Goal: Information Seeking & Learning: Check status

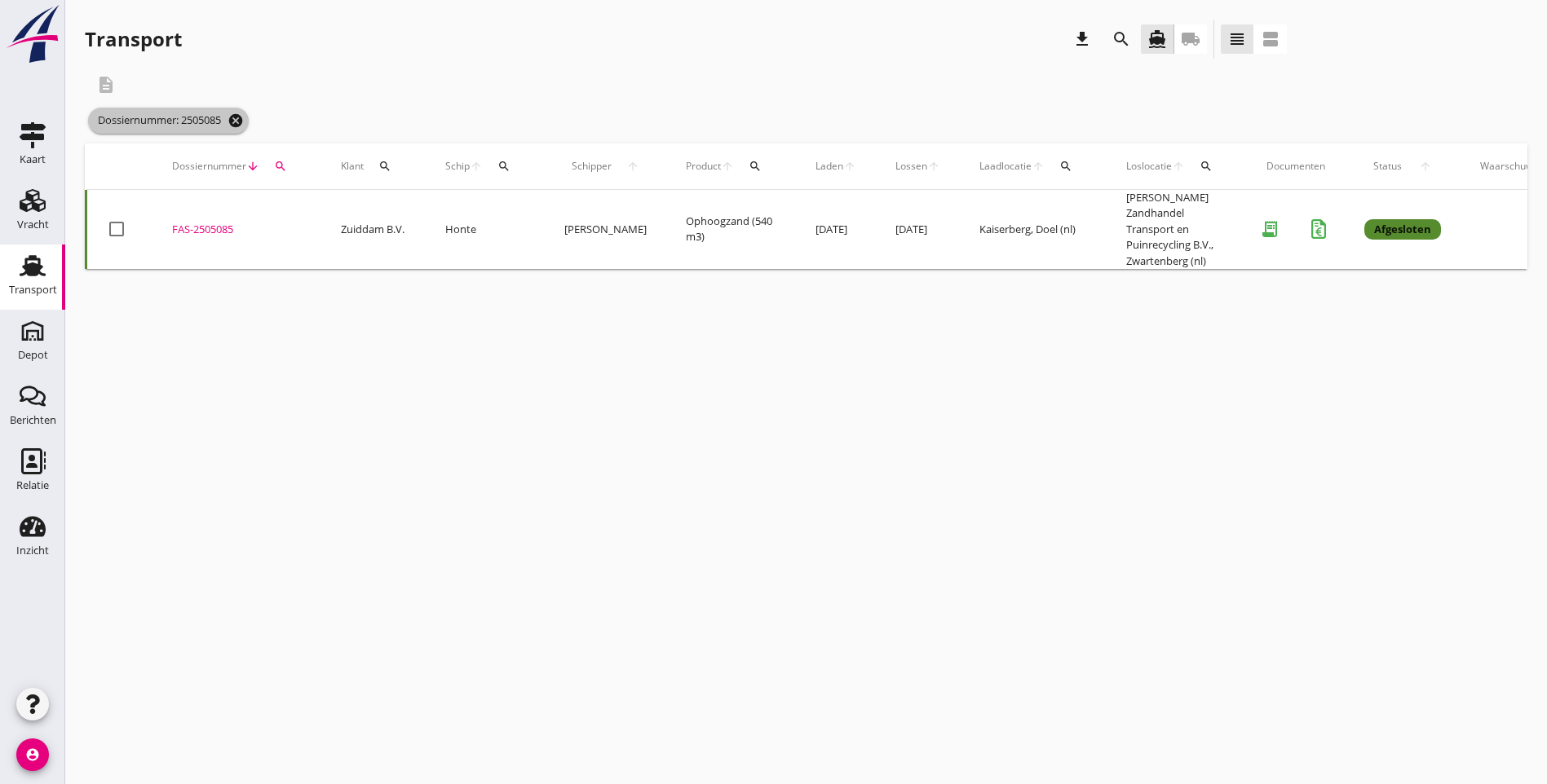
click at [244, 122] on icon "cancel" at bounding box center [235, 120] width 17 height 17
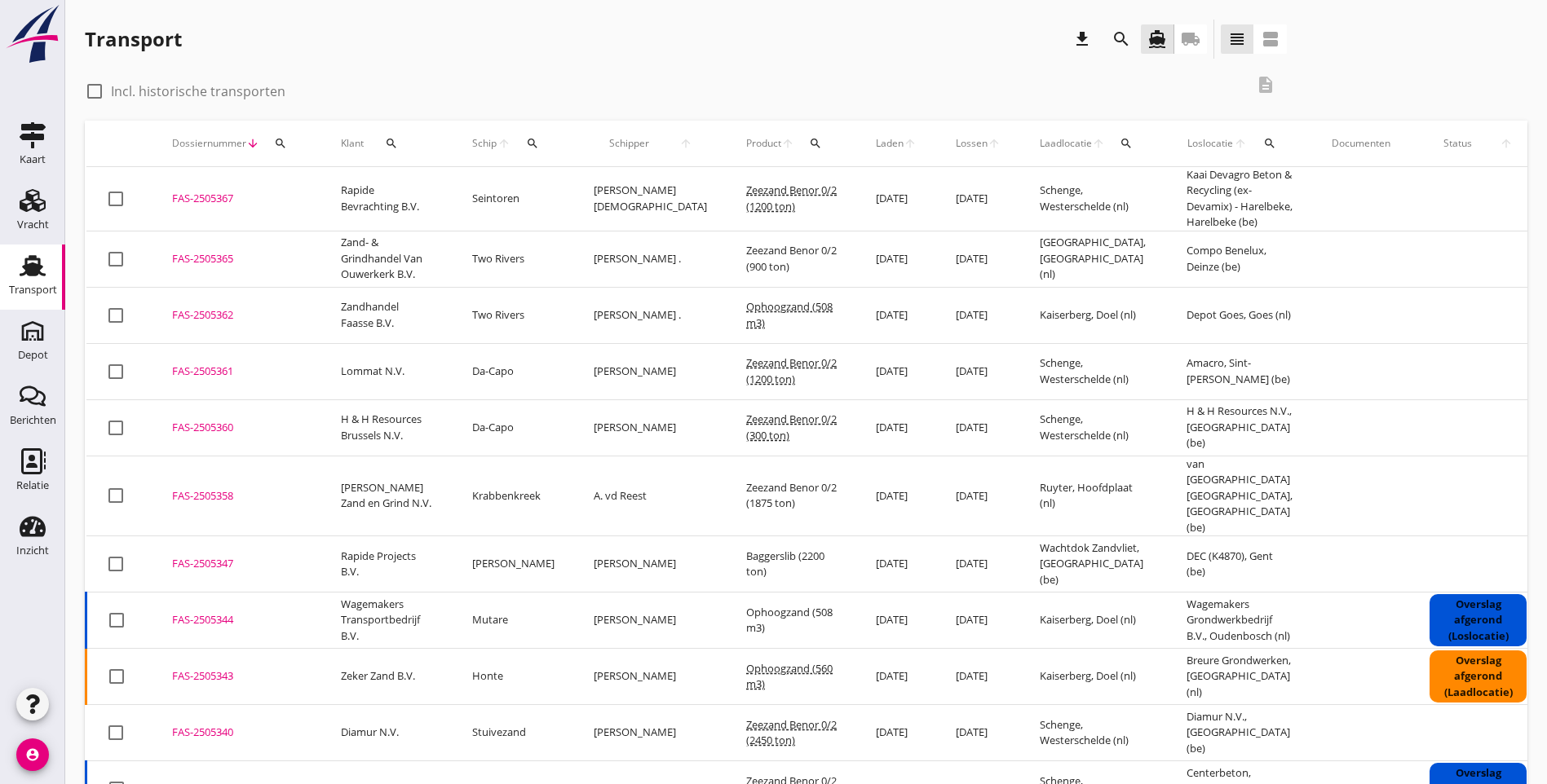
click at [81, 94] on div at bounding box center [95, 91] width 27 height 27
checkbox input "true"
click at [809, 146] on icon "search" at bounding box center [814, 142] width 13 height 13
click at [790, 186] on input "Zoeken op product..." at bounding box center [834, 190] width 170 height 26
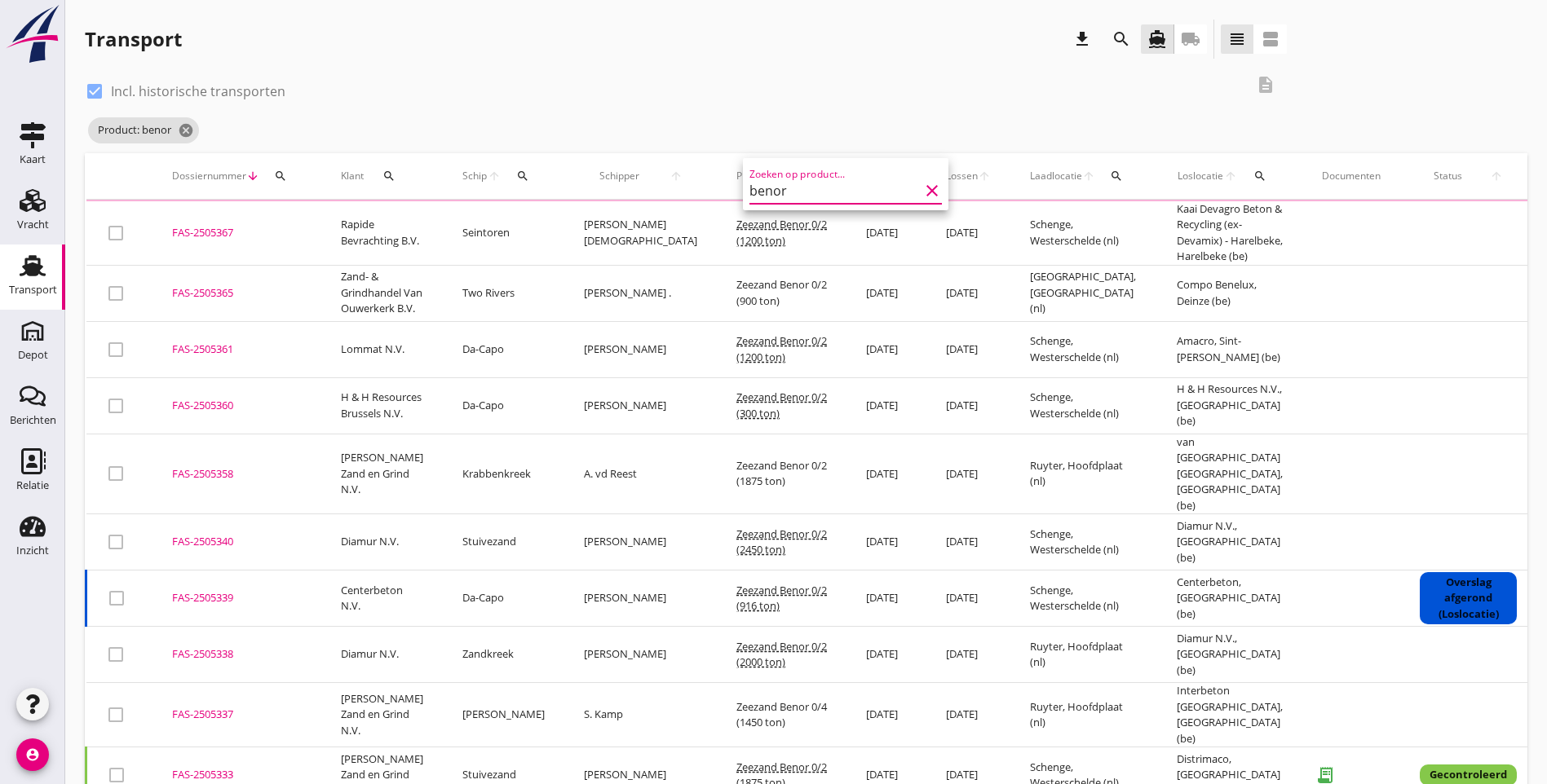
type input "benor"
click at [793, 130] on div "Product: benor cancel" at bounding box center [686, 130] width 1202 height 32
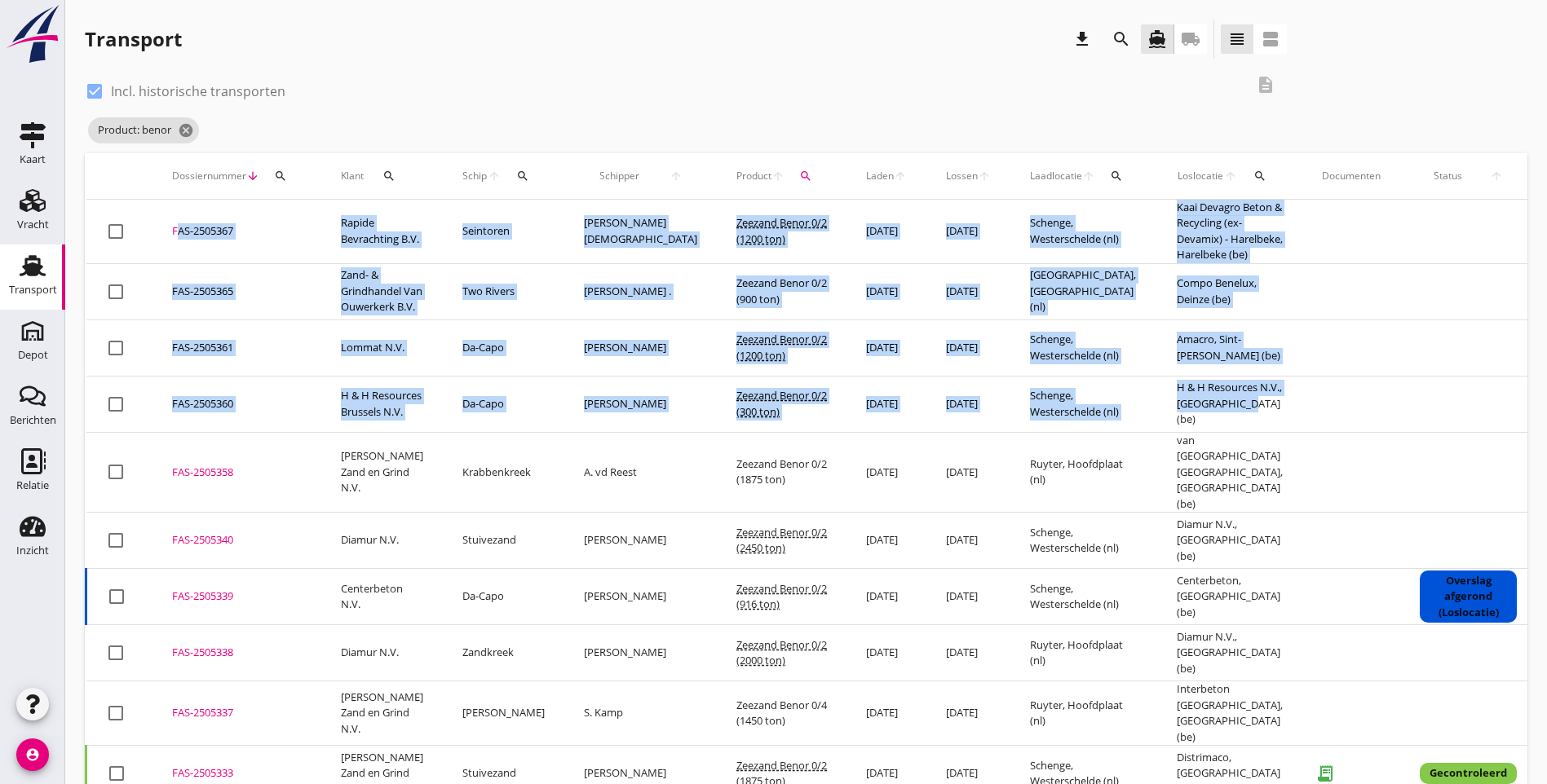
drag, startPoint x: 1210, startPoint y: 454, endPoint x: 169, endPoint y: 216, distance: 1067.9
click at [169, 216] on tbody "check_box_outline_blank FAS-2505367 upload_file Drop hier uw bestand om het aan…" at bounding box center [914, 794] width 1654 height 1189
drag, startPoint x: 169, startPoint y: 216, endPoint x: 209, endPoint y: 244, distance: 48.8
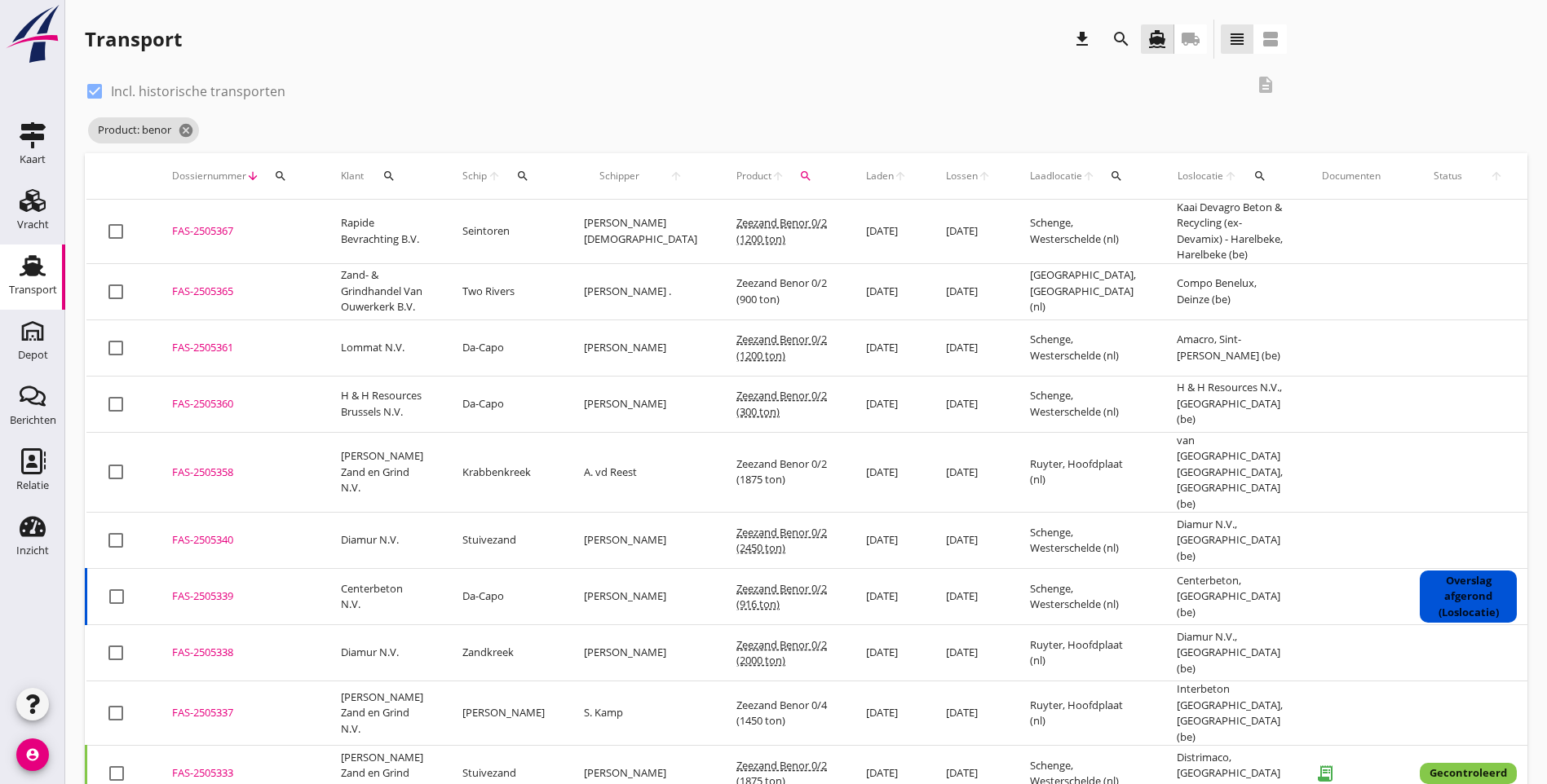
click at [1105, 89] on div "check_box Incl. historische transporten description Product: benor cancel" at bounding box center [806, 109] width 1443 height 88
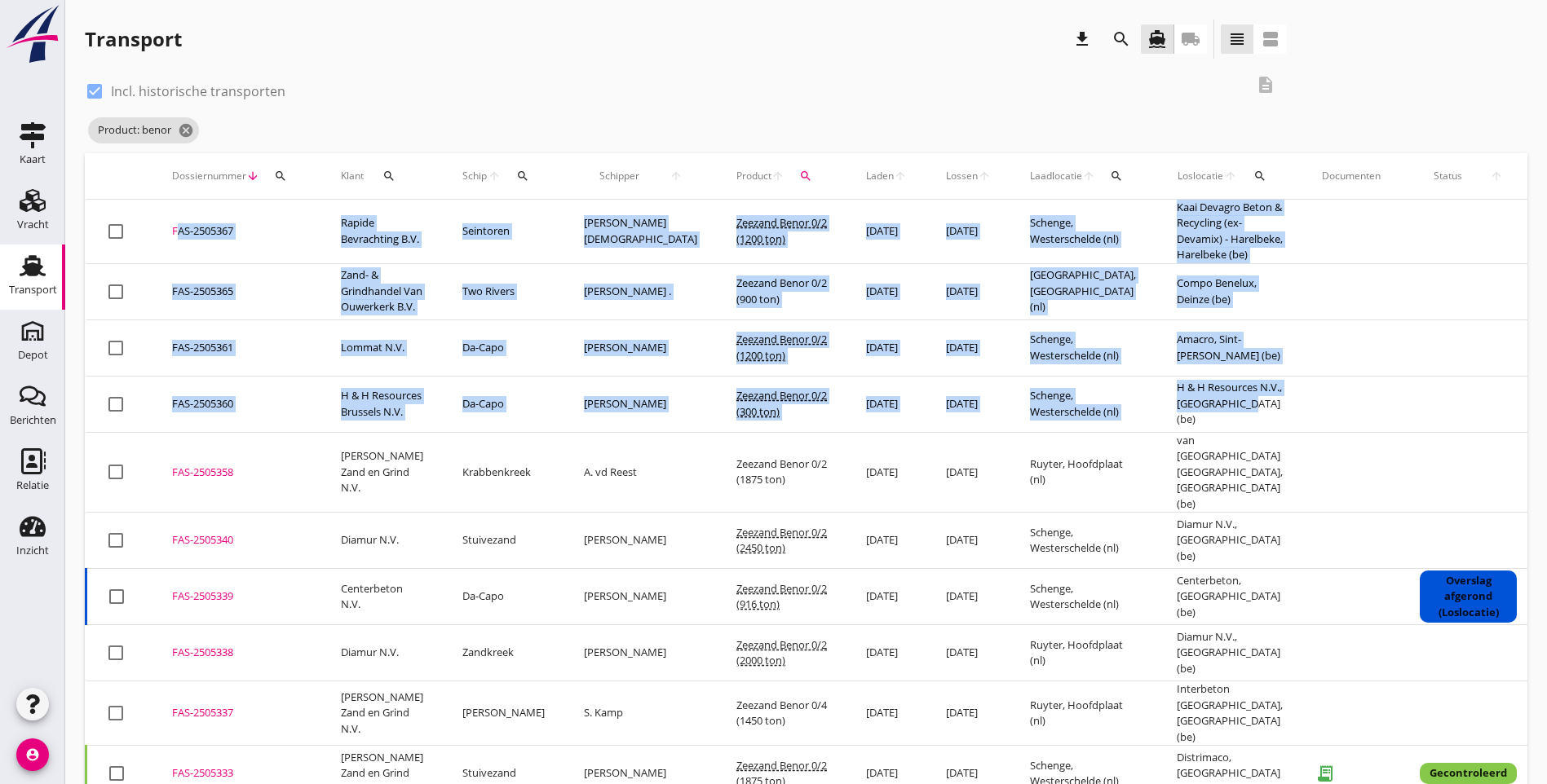
drag, startPoint x: 1195, startPoint y: 451, endPoint x: 157, endPoint y: 222, distance: 1063.0
click at [157, 222] on tbody "check_box_outline_blank FAS-2505367 upload_file Drop hier uw bestand om het aan…" at bounding box center [914, 794] width 1654 height 1189
copy tbody "FAS-2505367 upload_file Drop hier uw bestand om het aan het dossier toe te voeg…"
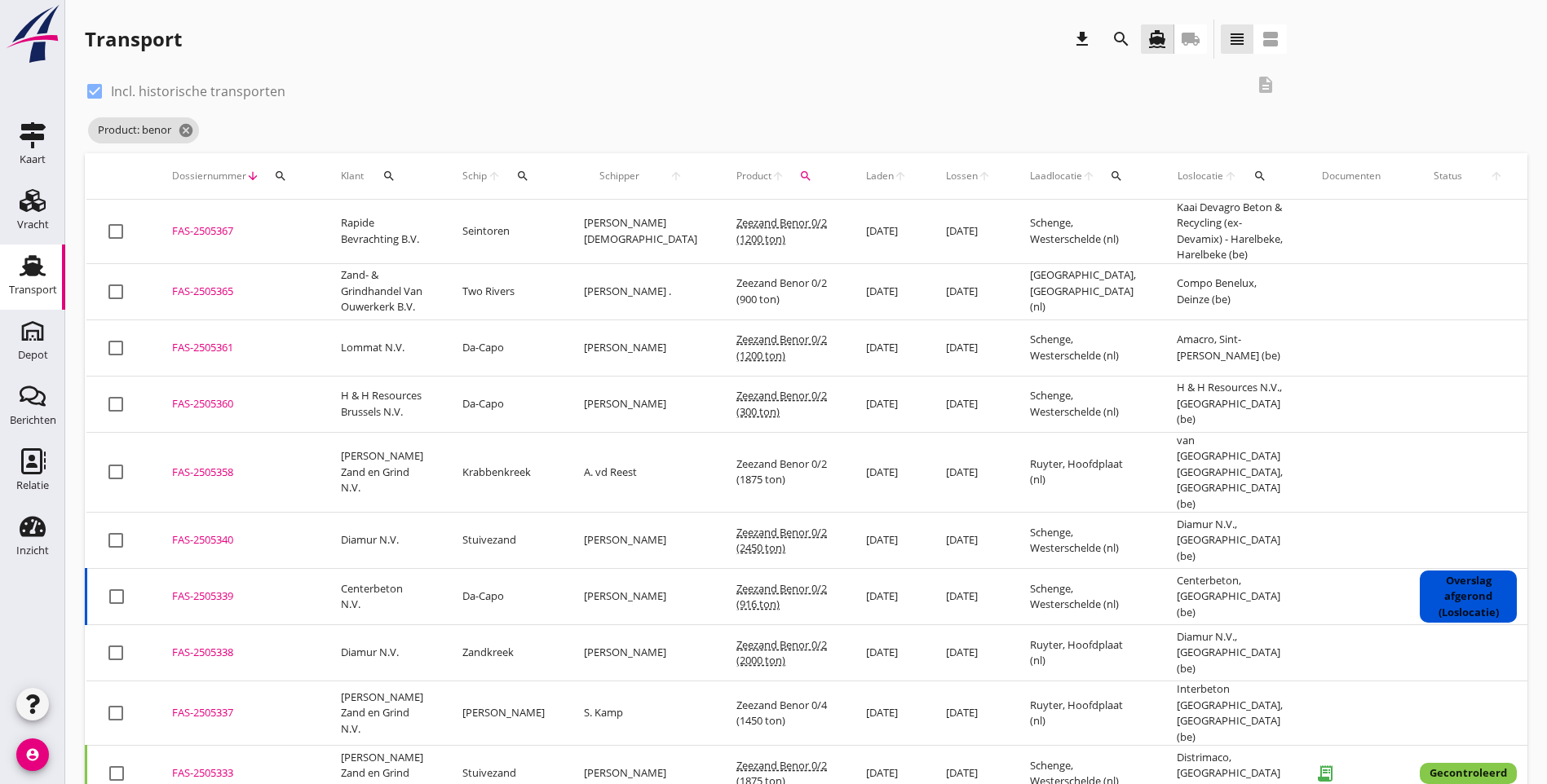
click at [1250, 67] on div "check_box Incl. historische transporten description Product: benor cancel" at bounding box center [806, 109] width 1443 height 88
click at [187, 127] on icon "cancel" at bounding box center [185, 130] width 17 height 17
